Goal: Navigation & Orientation: Find specific page/section

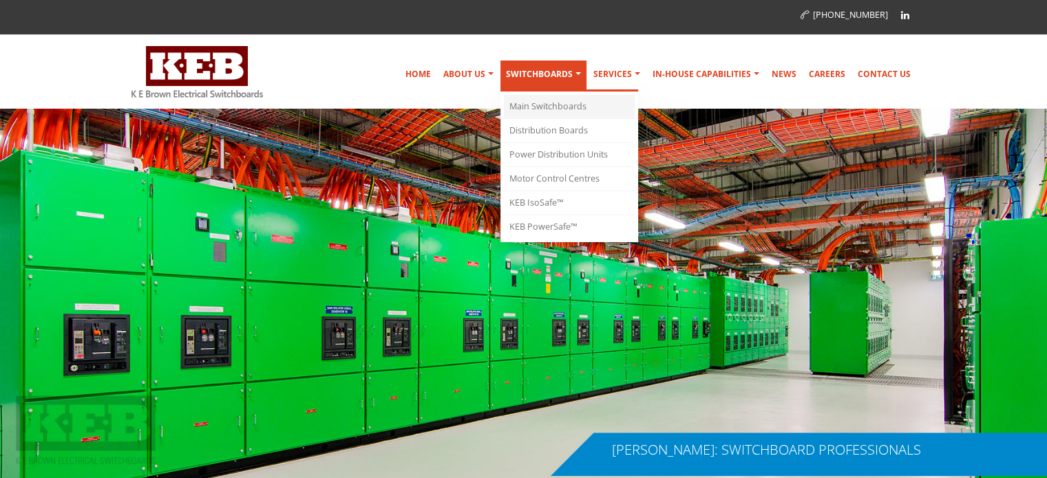
click at [538, 105] on link "Main Switchboards" at bounding box center [569, 107] width 131 height 24
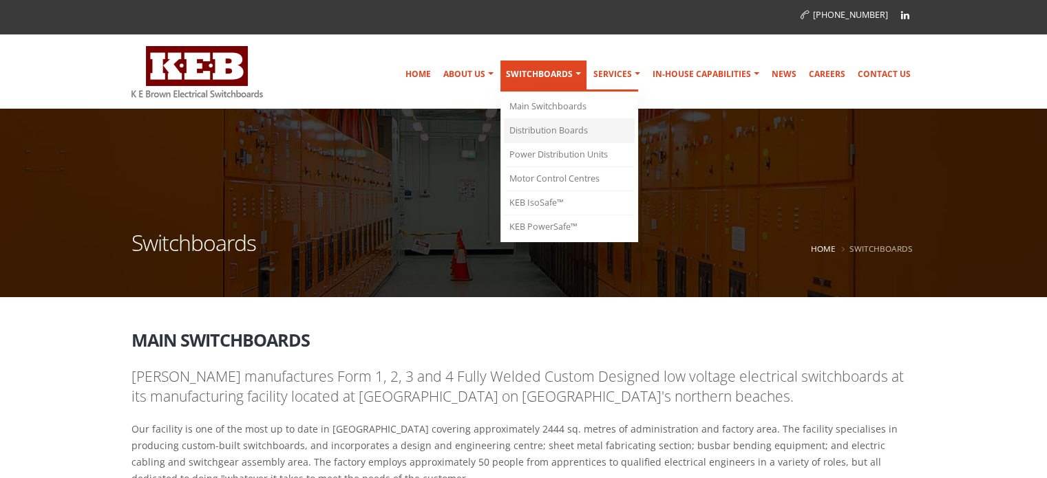
click at [553, 131] on link "Distribution Boards" at bounding box center [569, 131] width 131 height 24
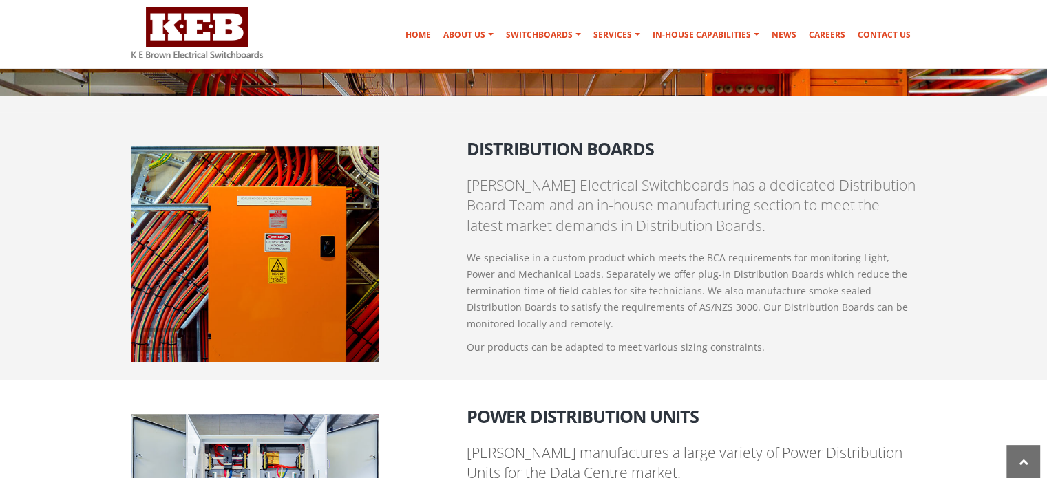
scroll to position [1027, 0]
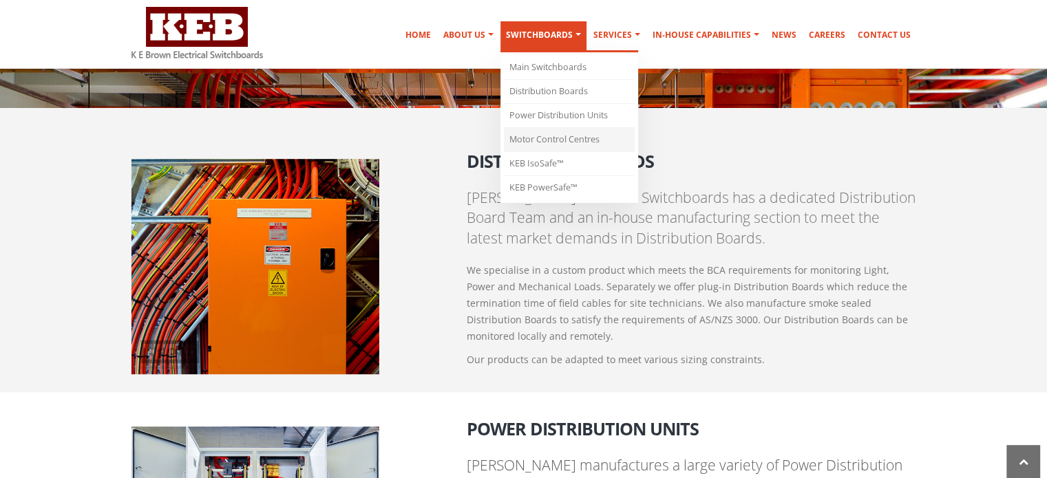
click at [578, 137] on link "Motor Control Centres" at bounding box center [569, 140] width 131 height 24
